Goal: Browse casually

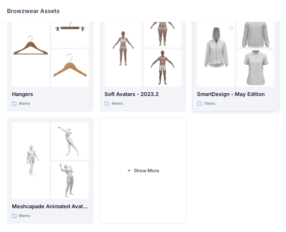
scroll to position [144, 0]
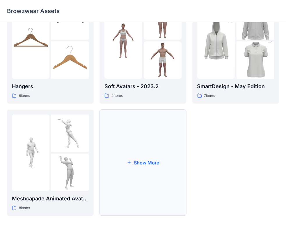
click at [160, 124] on button "Show More" at bounding box center [142, 163] width 87 height 107
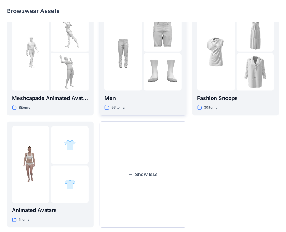
scroll to position [257, 0]
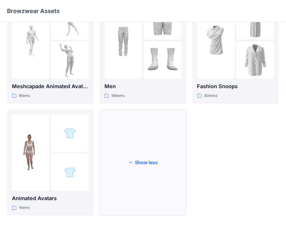
click at [164, 117] on button "Show less" at bounding box center [142, 163] width 87 height 107
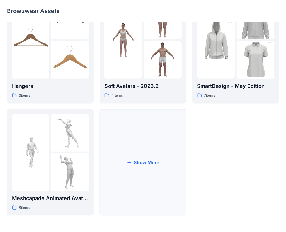
scroll to position [144, 0]
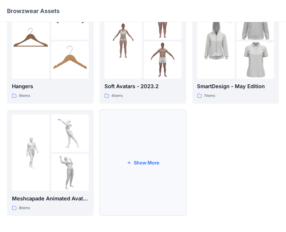
click at [164, 117] on button "Show More" at bounding box center [142, 163] width 87 height 107
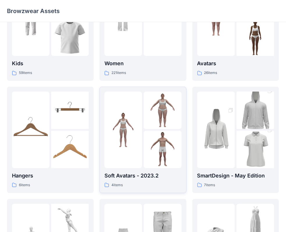
scroll to position [53, 0]
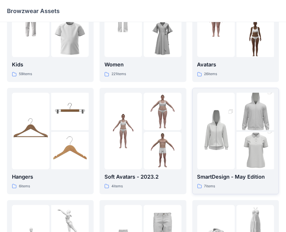
click at [241, 165] on img at bounding box center [254, 151] width 37 height 56
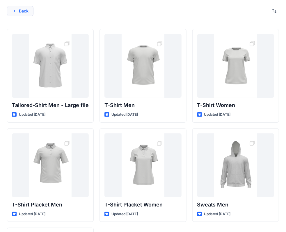
click at [21, 9] on button "Back" at bounding box center [20, 11] width 26 height 10
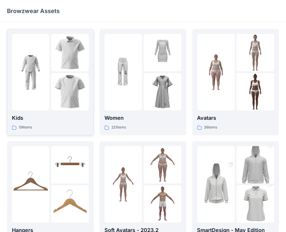
click at [67, 79] on img at bounding box center [69, 91] width 37 height 37
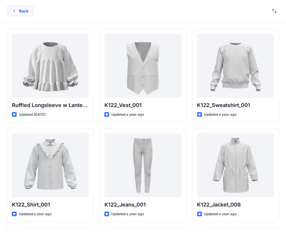
click at [23, 12] on button "Back" at bounding box center [20, 11] width 26 height 10
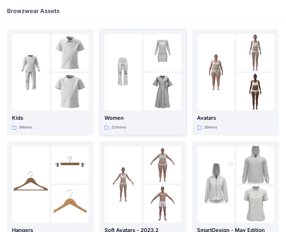
click at [119, 77] on img at bounding box center [122, 72] width 37 height 37
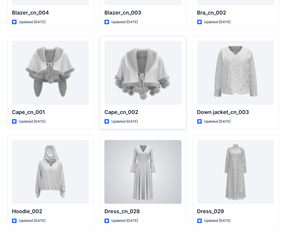
scroll to position [3574, 0]
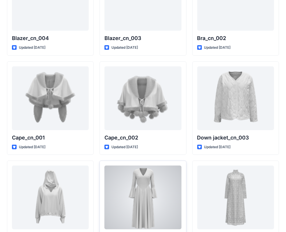
drag, startPoint x: 124, startPoint y: 173, endPoint x: 113, endPoint y: 181, distance: 13.7
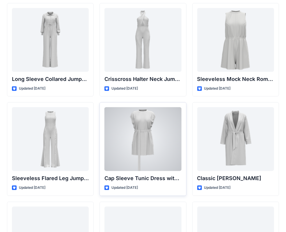
scroll to position [1278, 0]
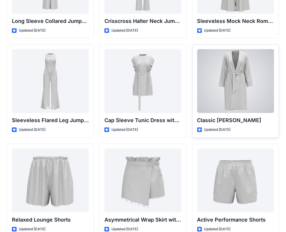
click at [274, 123] on div "Classic [PERSON_NAME] Updated [DATE]" at bounding box center [235, 91] width 87 height 94
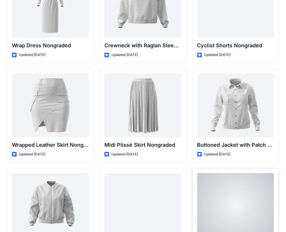
scroll to position [5229, 0]
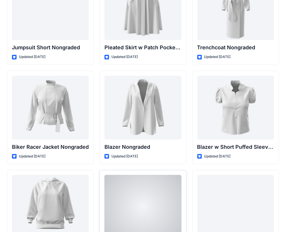
scroll to position [5927, 0]
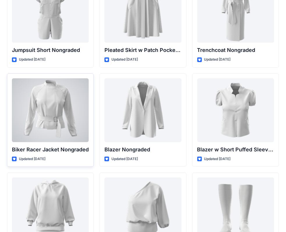
click at [74, 123] on div at bounding box center [50, 110] width 77 height 64
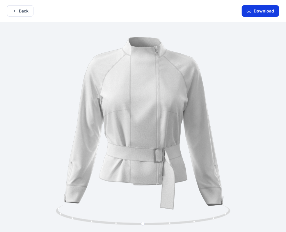
click at [267, 9] on button "Download" at bounding box center [259, 11] width 37 height 12
